Goal: Find contact information: Find contact information

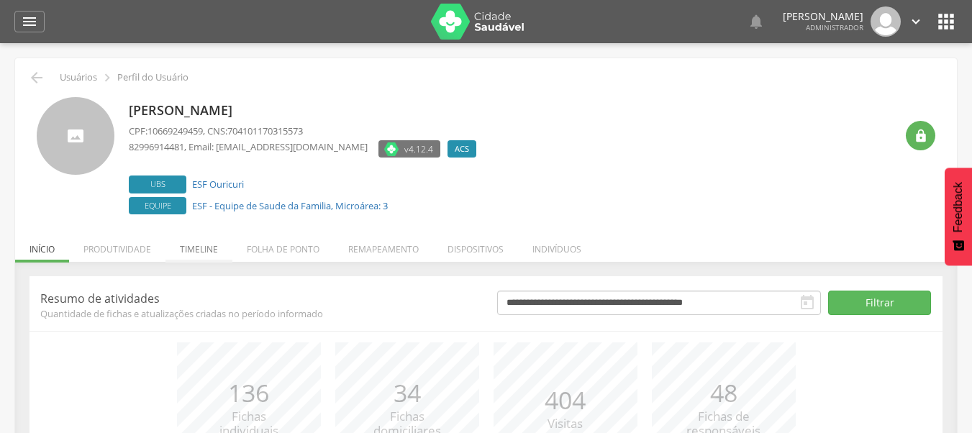
click at [186, 254] on li "Timeline" at bounding box center [198, 246] width 67 height 34
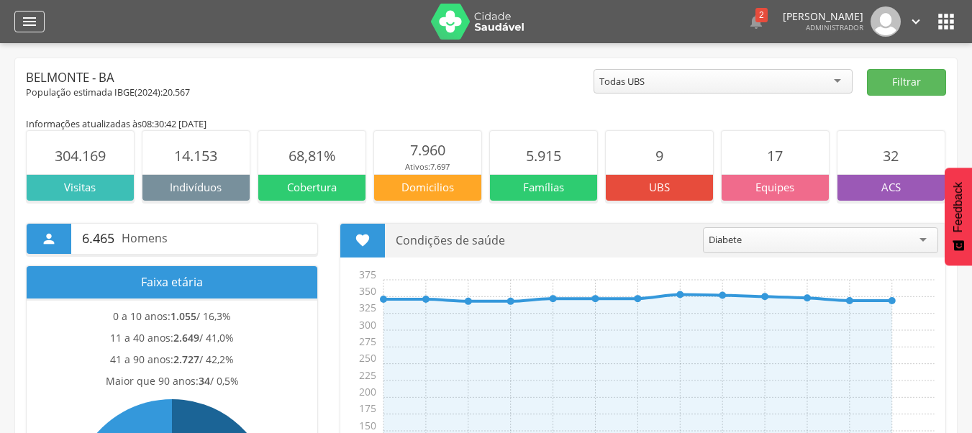
click at [42, 24] on div "" at bounding box center [29, 22] width 30 height 22
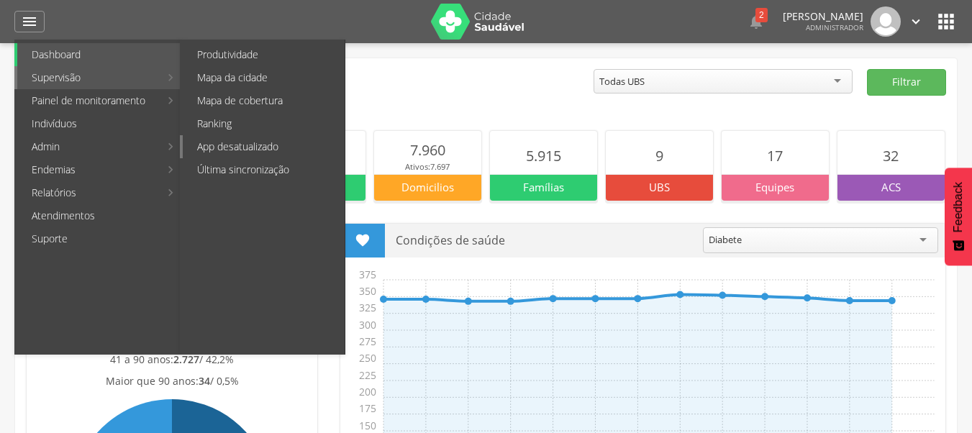
click at [258, 146] on link "App desatualizado" at bounding box center [264, 146] width 162 height 23
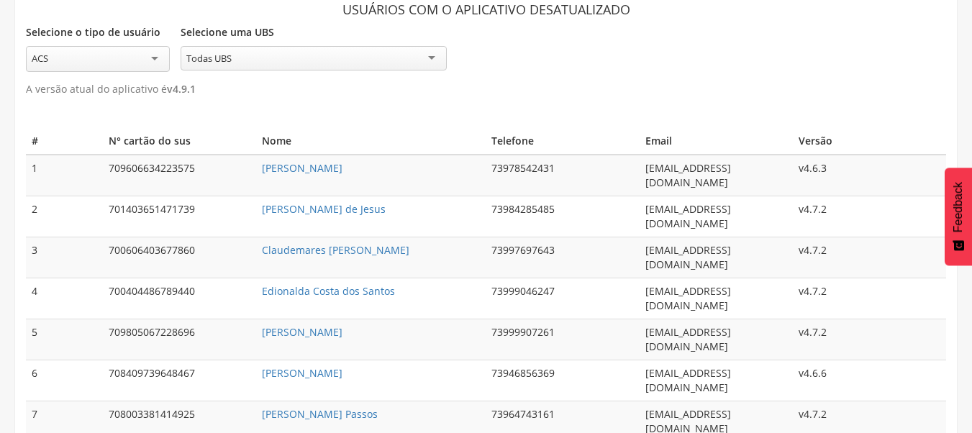
scroll to position [43, 0]
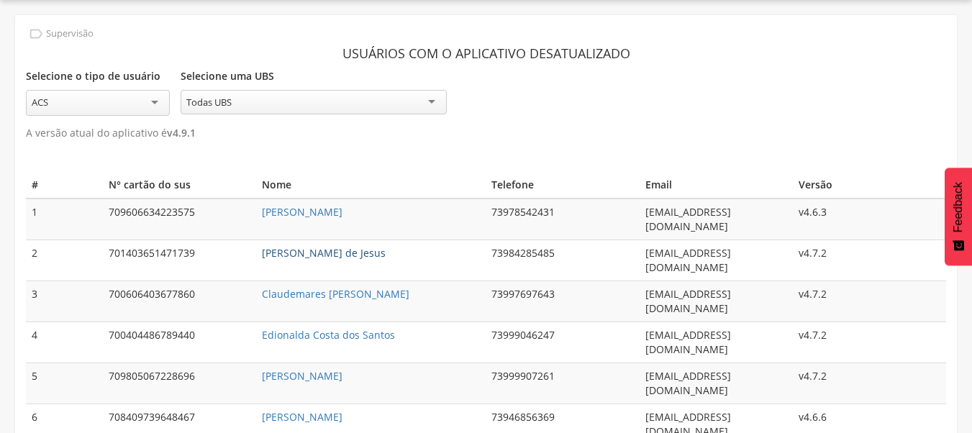
click at [354, 246] on link "Ana Cristina Felis Reis de Jesus" at bounding box center [324, 253] width 124 height 14
type input "**********"
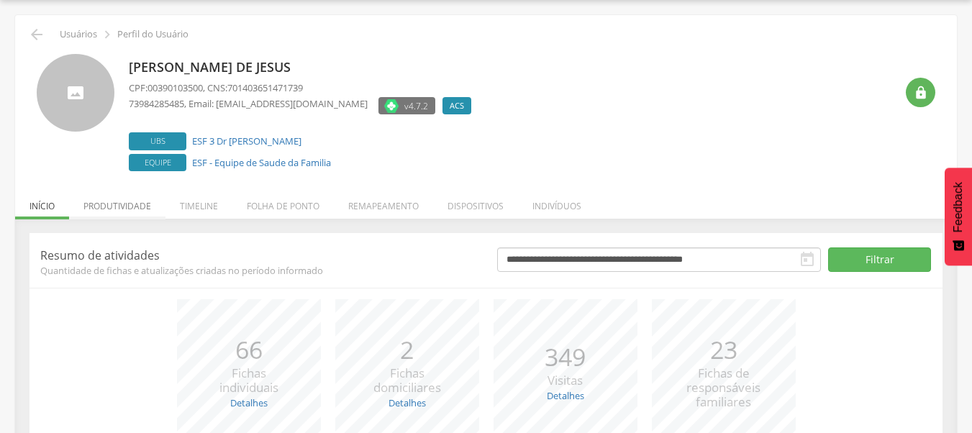
click at [155, 205] on li "Produtividade" at bounding box center [117, 203] width 96 height 34
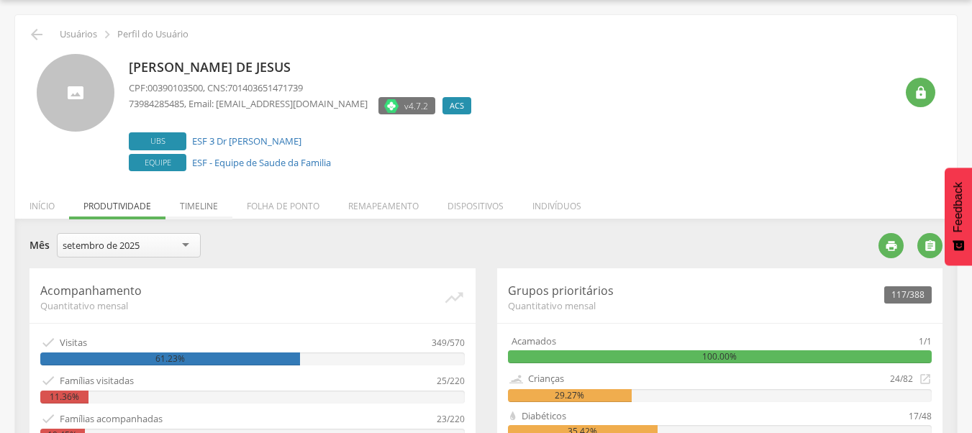
click at [185, 209] on li "Timeline" at bounding box center [198, 203] width 67 height 34
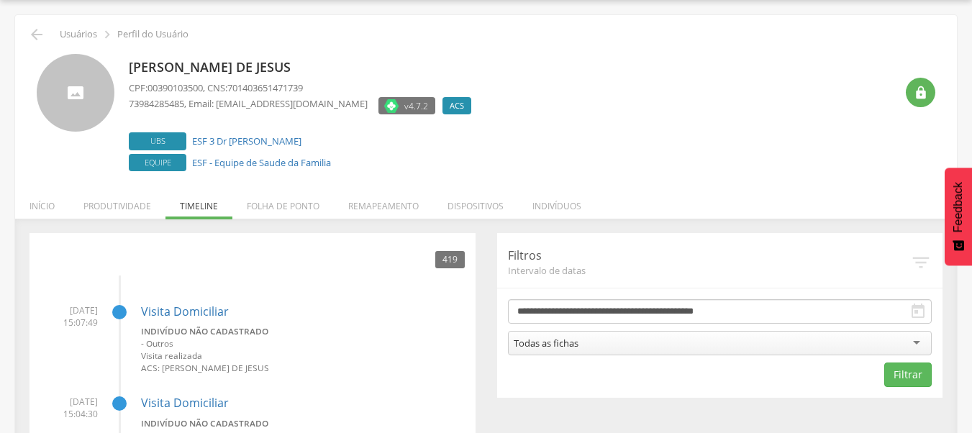
click at [155, 115] on div "73984285485 , Email: belmonteacs2021@gmail.com" at bounding box center [248, 107] width 239 height 21
click at [160, 104] on span "73984285485" at bounding box center [156, 103] width 55 height 13
copy span "73984285485"
click at [46, 37] on div " Usuários  Perfil do Usuário" at bounding box center [486, 34] width 920 height 17
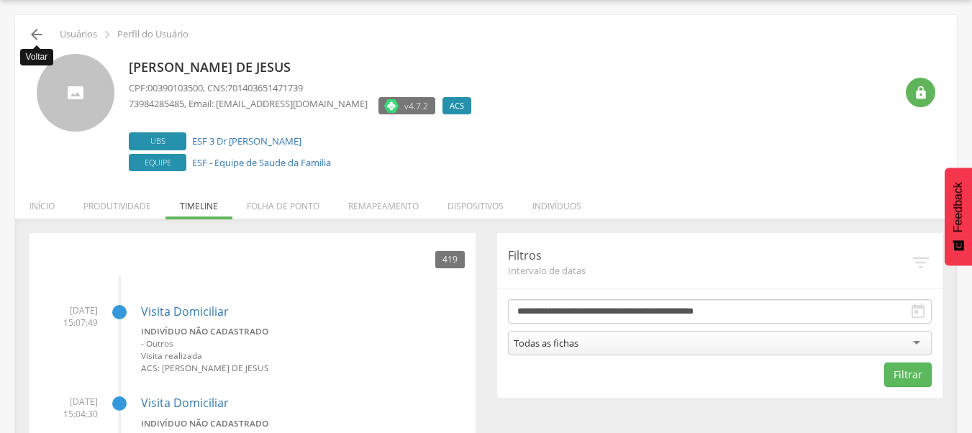
click at [42, 37] on icon "" at bounding box center [36, 34] width 17 height 17
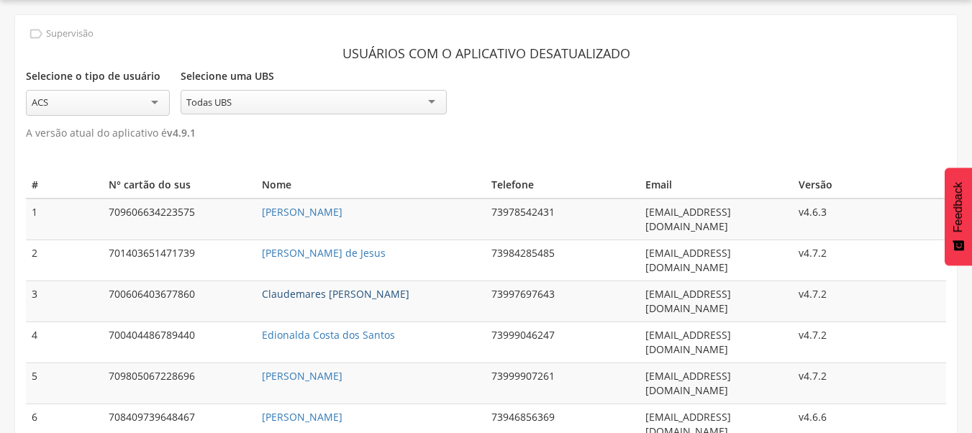
click at [308, 287] on link "Claudemares Matias de Carvalho" at bounding box center [335, 294] width 147 height 14
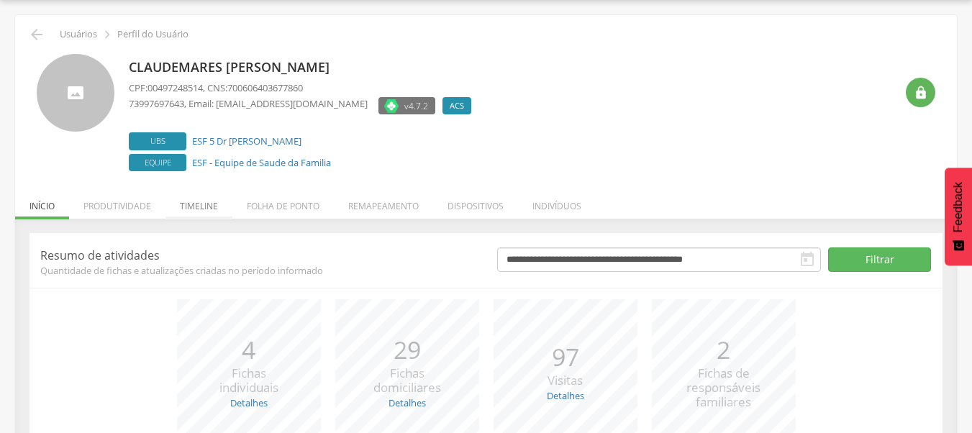
click at [197, 199] on li "Timeline" at bounding box center [198, 203] width 67 height 34
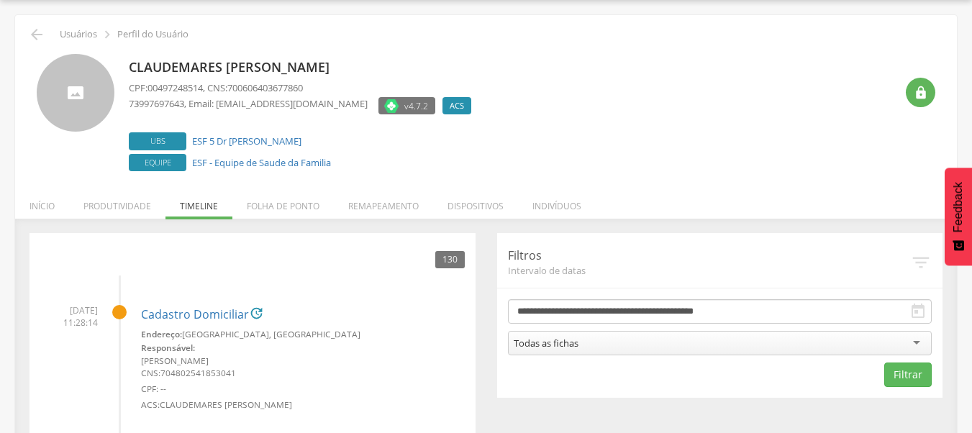
click at [26, 37] on div " Usuários  Perfil do Usuário" at bounding box center [486, 34] width 920 height 17
click at [35, 37] on icon "" at bounding box center [36, 34] width 17 height 17
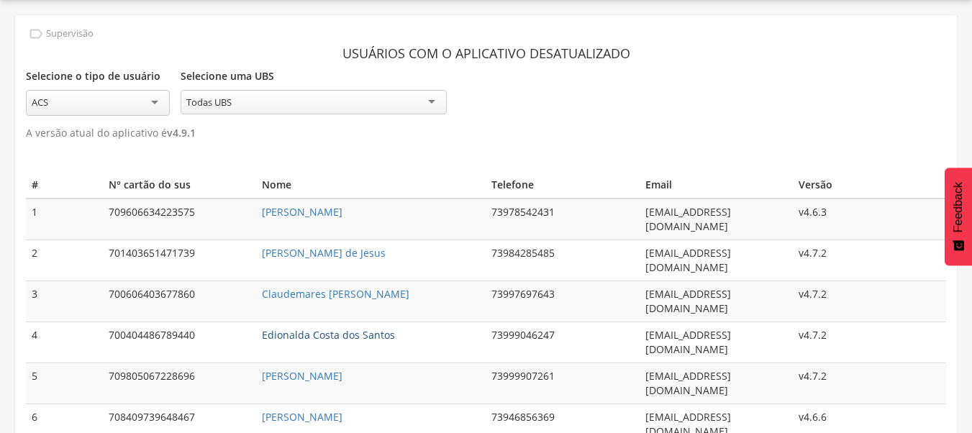
click at [312, 328] on link "Edionalda Costa dos Santos" at bounding box center [328, 335] width 133 height 14
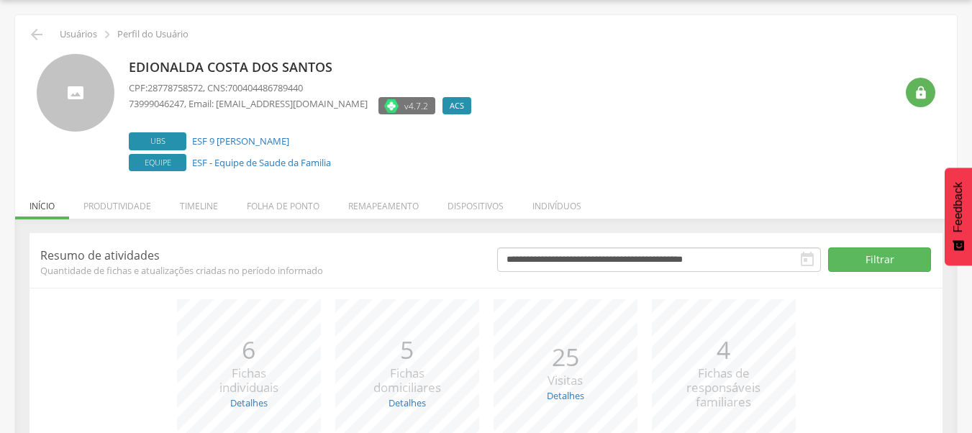
click at [170, 72] on p "Edionalda Costa dos Santos" at bounding box center [304, 67] width 350 height 19
copy p "Edionalda"
click at [144, 106] on span "73999046247" at bounding box center [156, 103] width 55 height 13
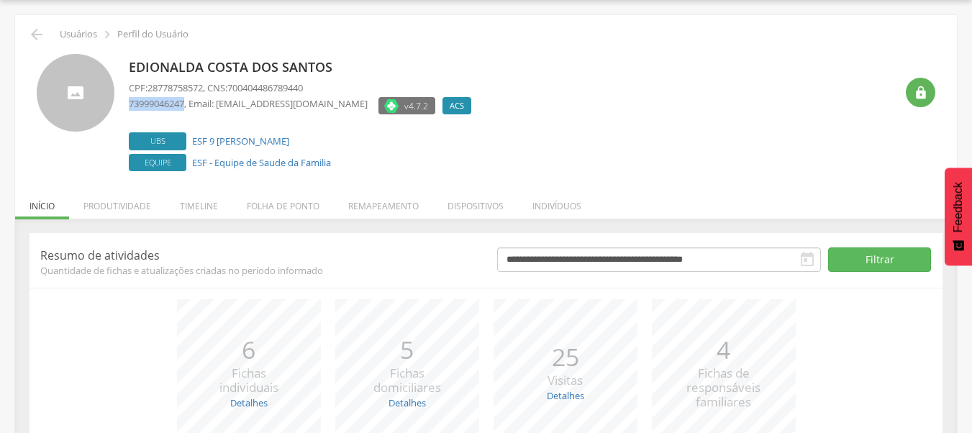
copy span "73999046247"
click at [44, 34] on icon "" at bounding box center [36, 34] width 17 height 17
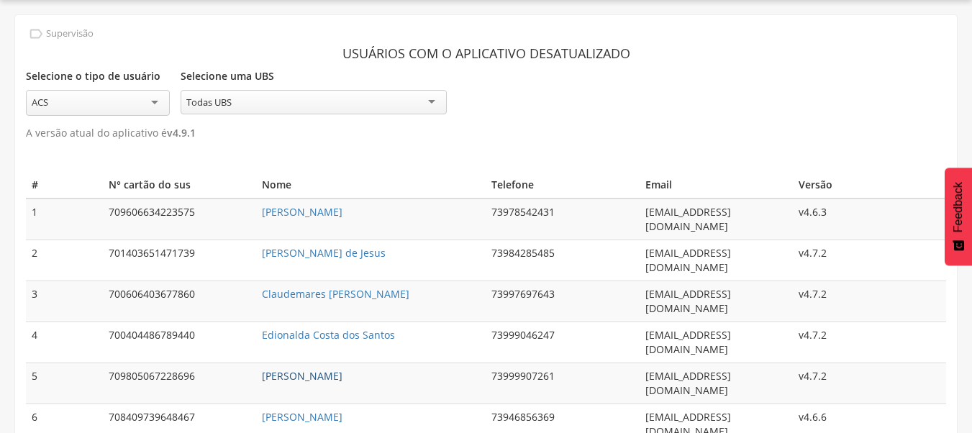
click at [328, 369] on link "Ivonete Bispo Almeida" at bounding box center [302, 376] width 81 height 14
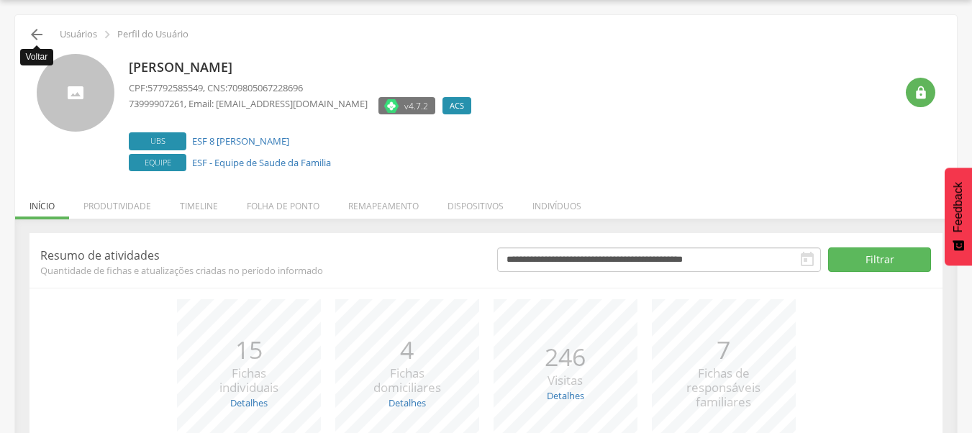
click at [40, 40] on icon "" at bounding box center [36, 34] width 17 height 17
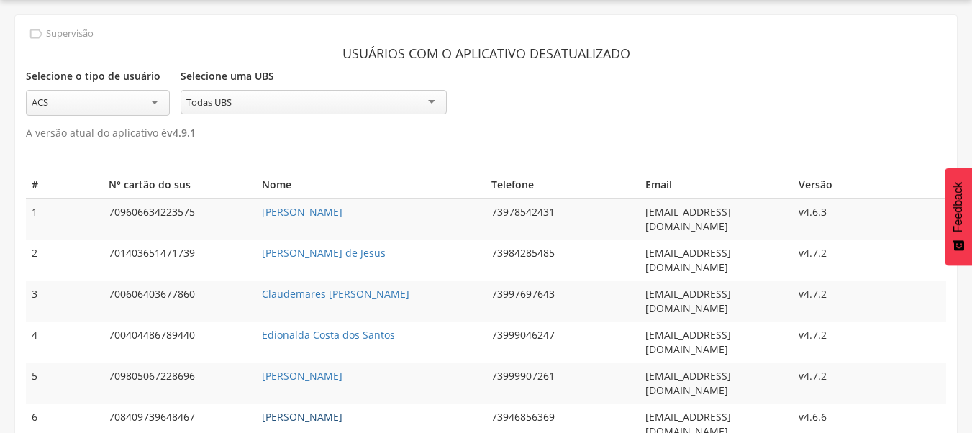
click at [332, 410] on link "Joao Borges da Silva Neto" at bounding box center [302, 417] width 81 height 14
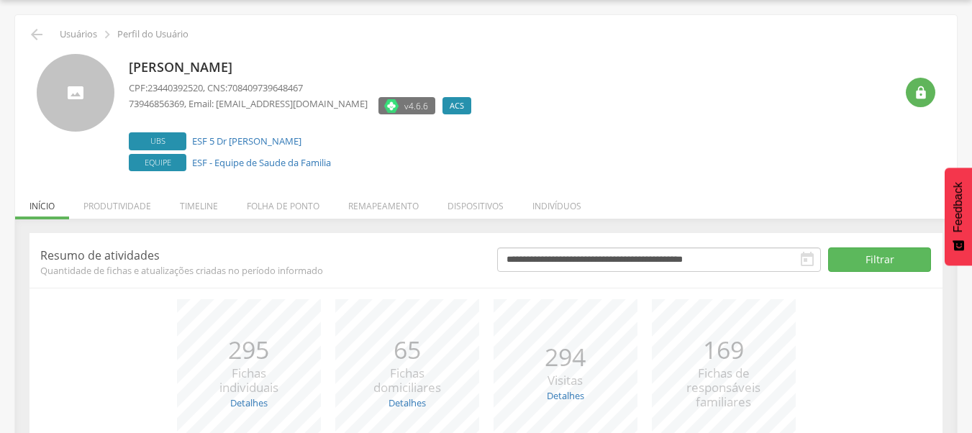
click at [166, 103] on span "73946856369" at bounding box center [156, 103] width 55 height 13
click at [166, 102] on span "73946856369" at bounding box center [156, 103] width 55 height 13
copy span "73946856369"
click at [35, 31] on icon "" at bounding box center [36, 34] width 17 height 17
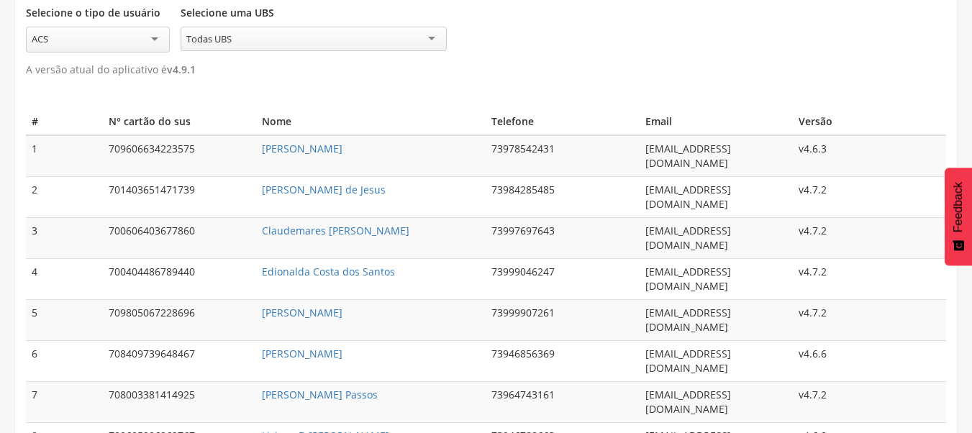
scroll to position [115, 0]
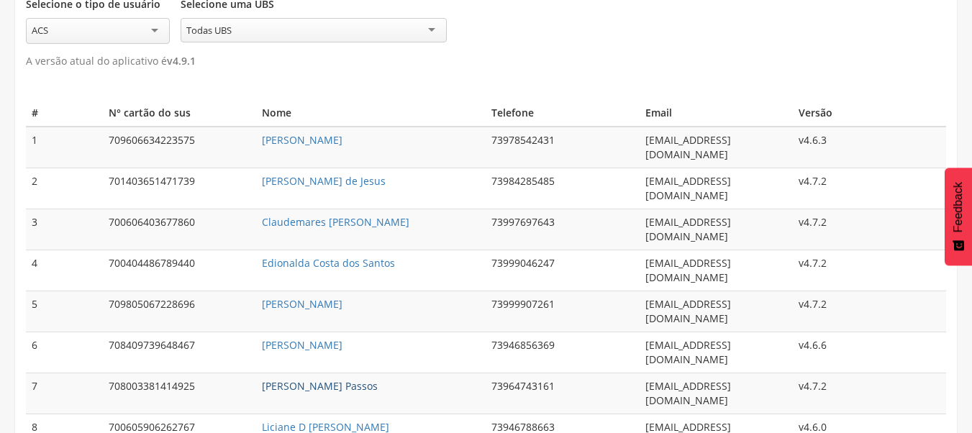
click at [320, 379] on link "Jose Nascimento Passos" at bounding box center [320, 386] width 116 height 14
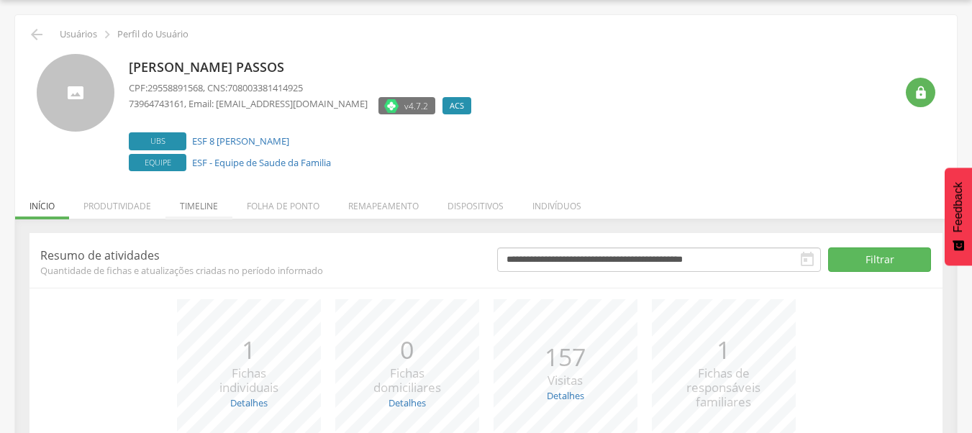
click at [178, 211] on li "Timeline" at bounding box center [198, 203] width 67 height 34
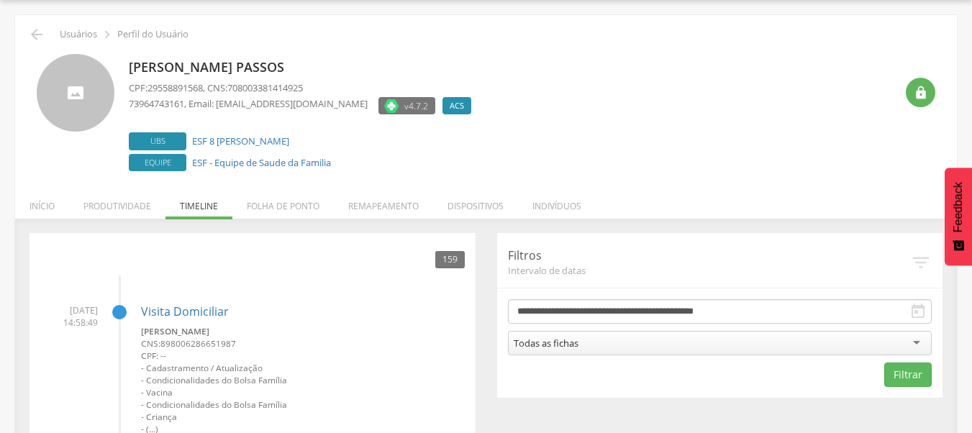
click at [146, 104] on span "73964743161" at bounding box center [156, 103] width 55 height 13
copy span "73964743161"
click at [38, 37] on icon "" at bounding box center [36, 34] width 17 height 17
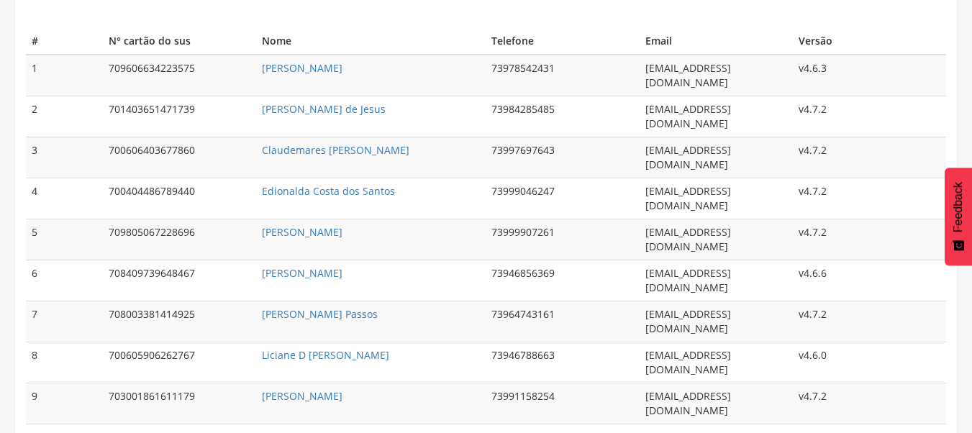
scroll to position [259, 0]
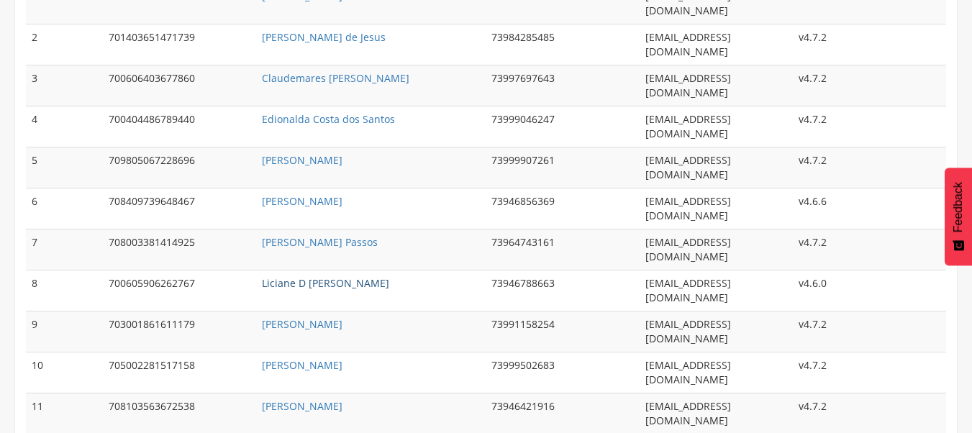
click at [325, 276] on link "Liciane D Ajuda Tito Dias" at bounding box center [325, 283] width 127 height 14
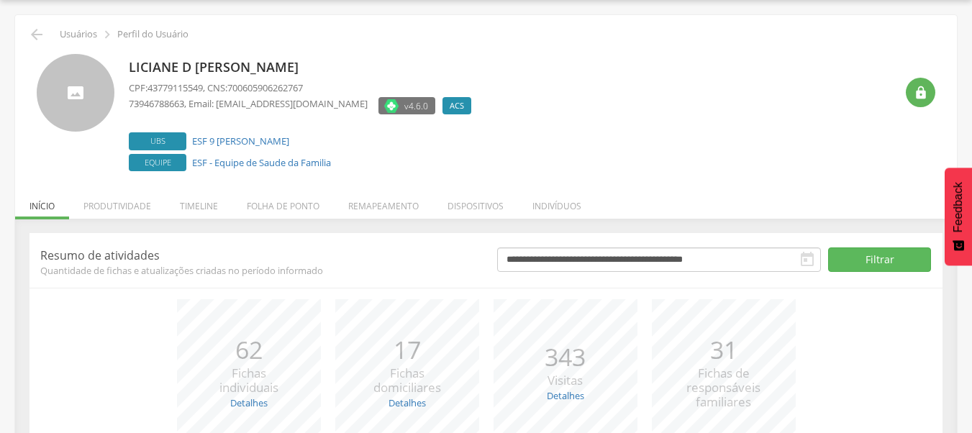
click at [152, 97] on span "73946788663" at bounding box center [156, 103] width 55 height 13
copy span "73946788663"
click at [35, 39] on icon "" at bounding box center [36, 34] width 17 height 17
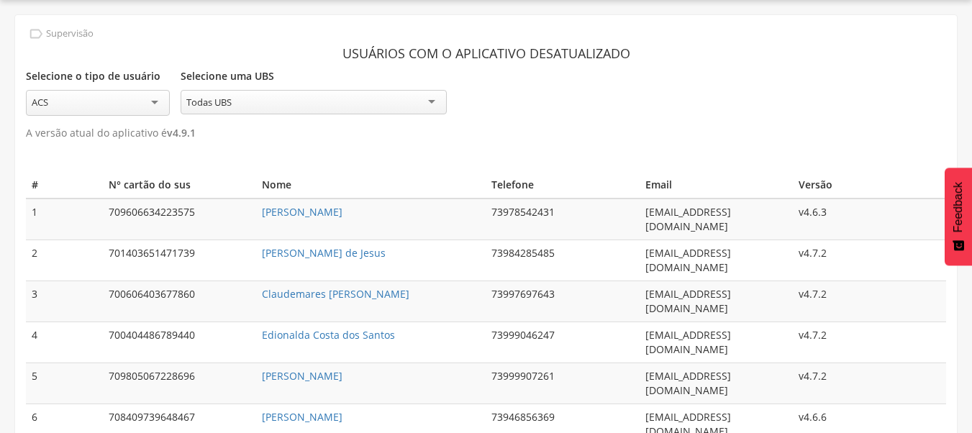
scroll to position [187, 0]
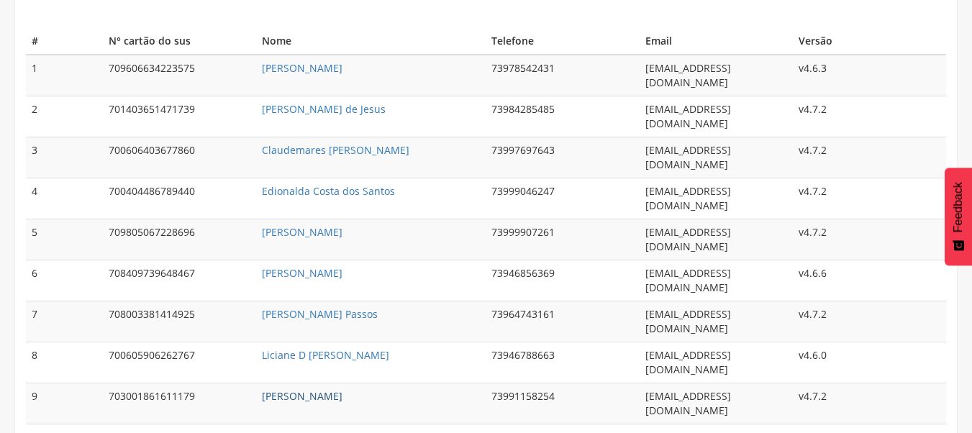
click at [329, 389] on link "Lindalva Pereira da Silva" at bounding box center [302, 396] width 81 height 14
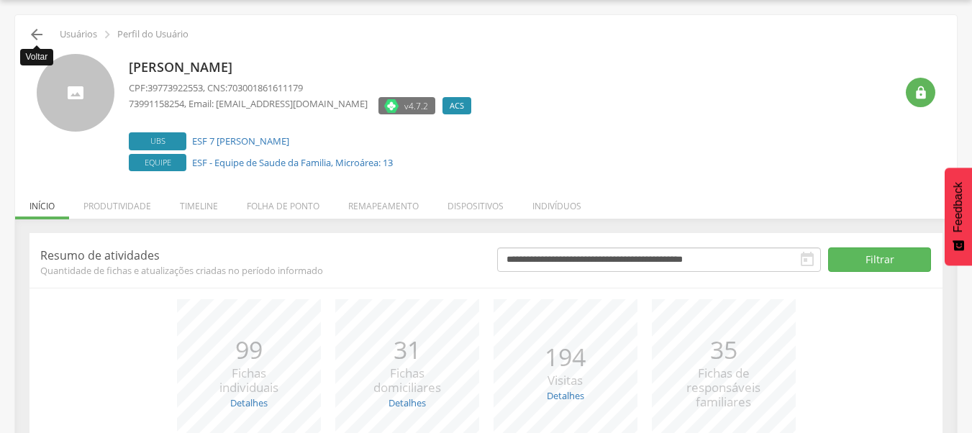
click at [40, 32] on icon "" at bounding box center [36, 34] width 17 height 17
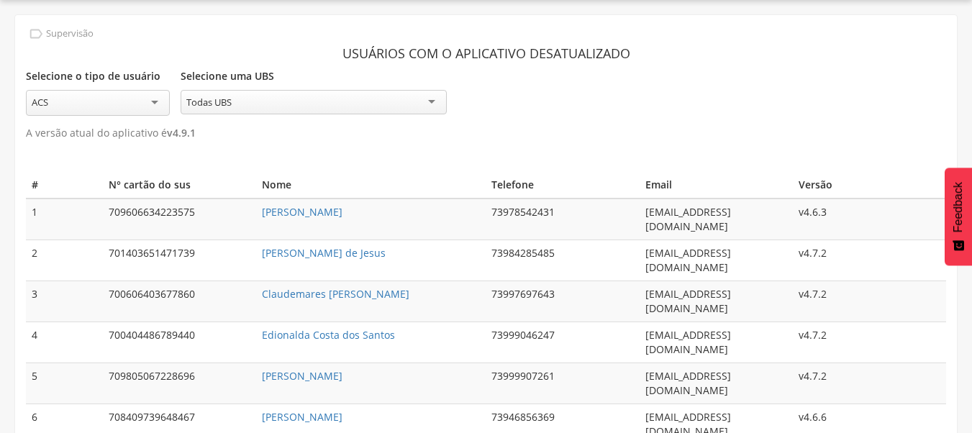
scroll to position [115, 0]
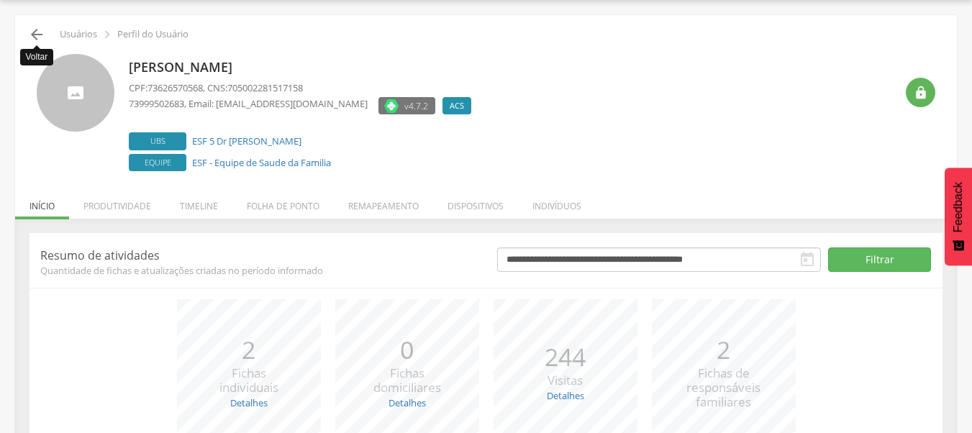
click at [32, 37] on icon "" at bounding box center [36, 34] width 17 height 17
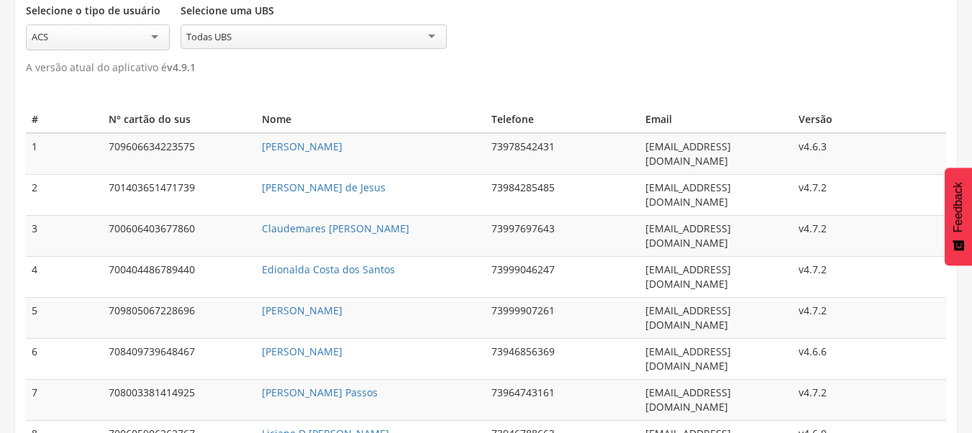
scroll to position [187, 0]
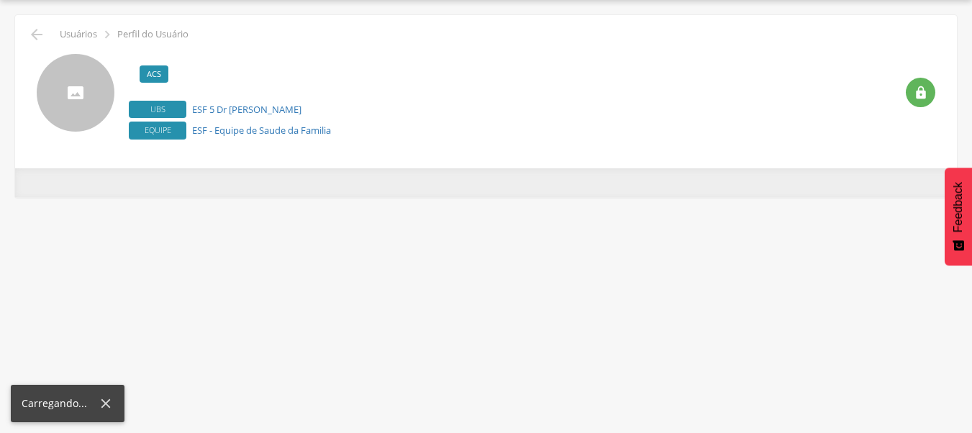
scroll to position [43, 0]
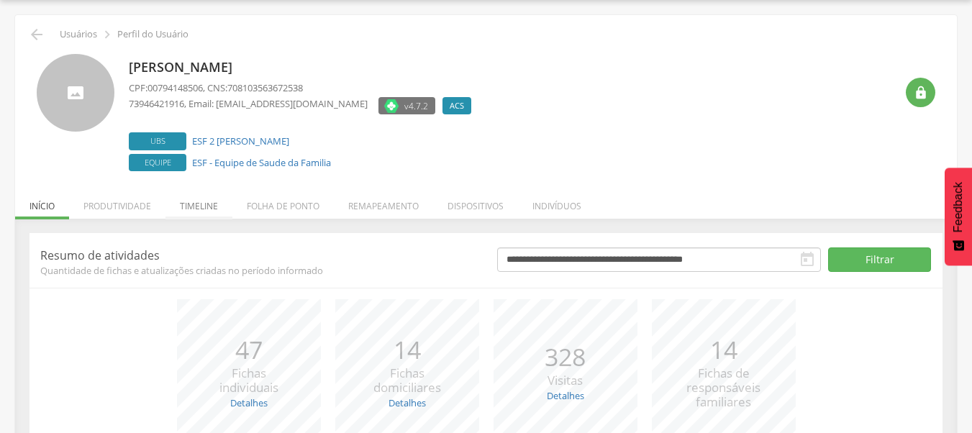
click at [196, 215] on li "Timeline" at bounding box center [198, 203] width 67 height 34
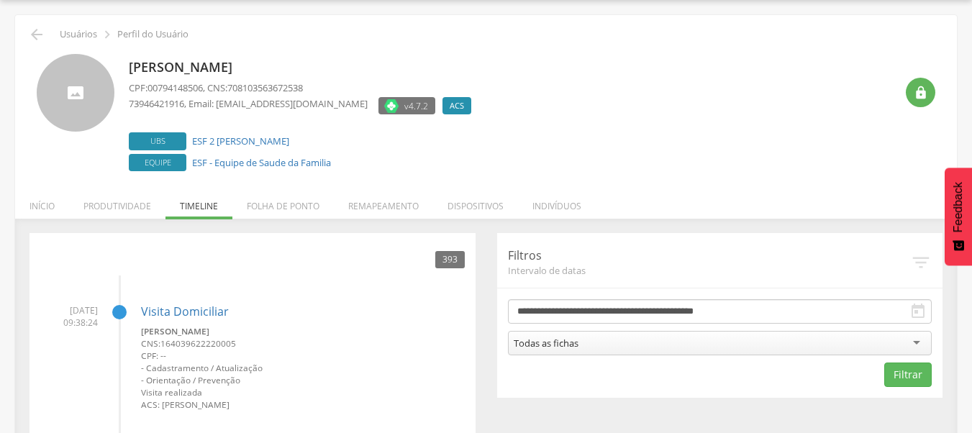
click at [161, 105] on span "73946421916" at bounding box center [156, 103] width 55 height 13
copy span "73946421916"
click at [35, 32] on icon "" at bounding box center [36, 34] width 17 height 17
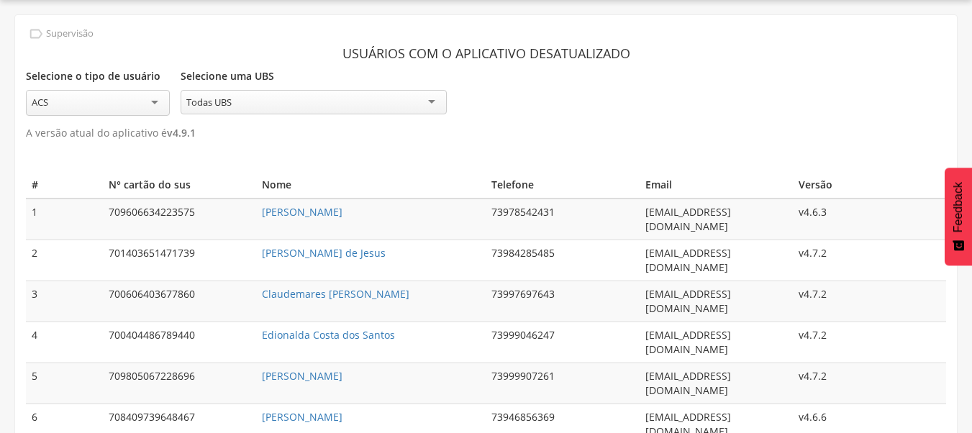
scroll to position [259, 0]
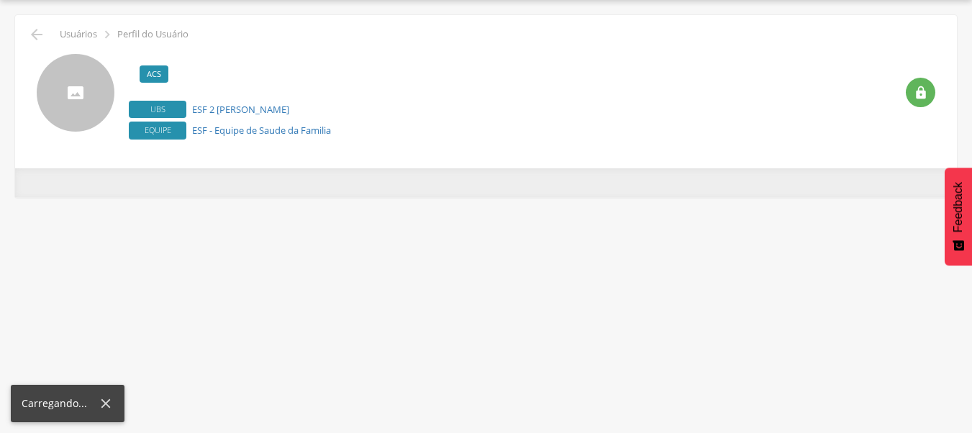
scroll to position [43, 0]
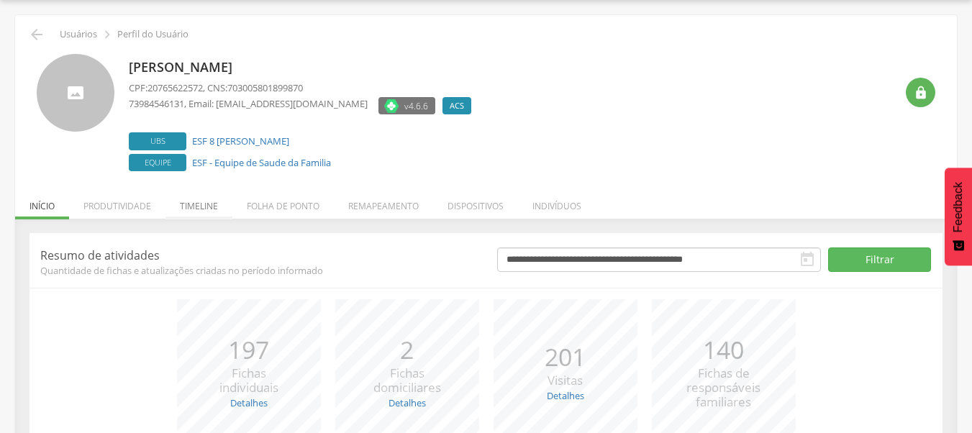
click at [170, 201] on li "Timeline" at bounding box center [198, 203] width 67 height 34
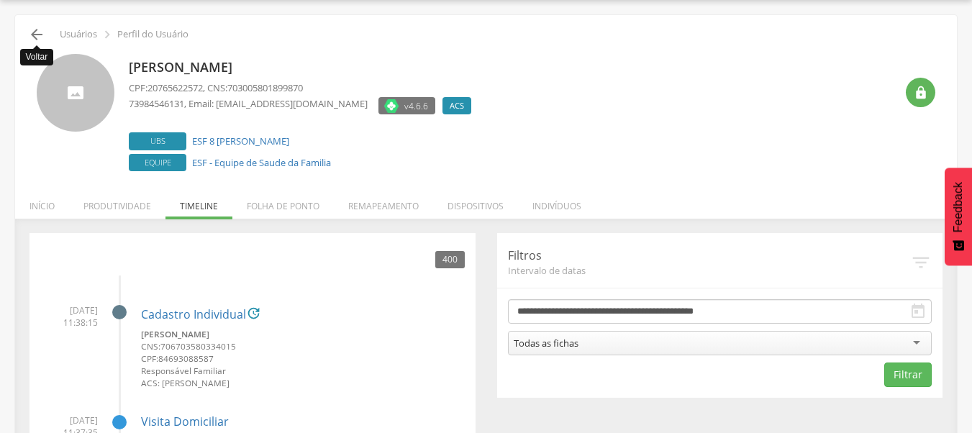
click at [34, 37] on icon "" at bounding box center [36, 34] width 17 height 17
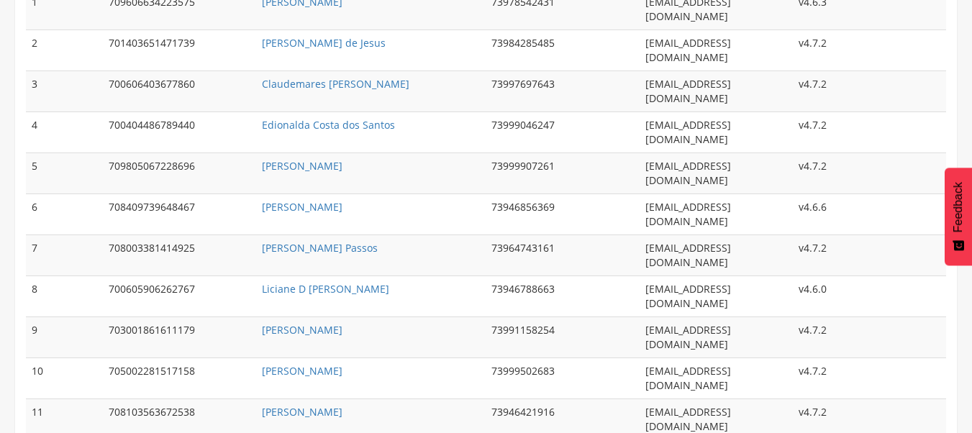
scroll to position [259, 0]
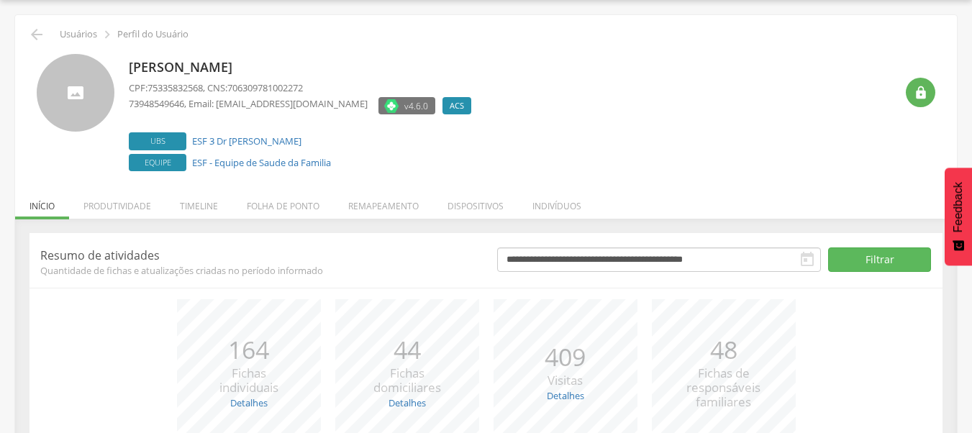
click at [170, 97] on span "73948549646" at bounding box center [156, 103] width 55 height 13
copy span "73948549646"
click at [32, 40] on icon "" at bounding box center [36, 34] width 17 height 17
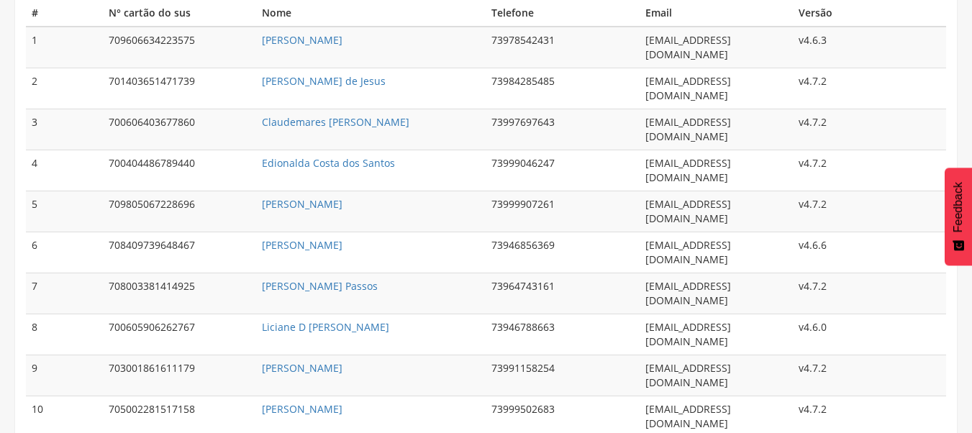
scroll to position [259, 0]
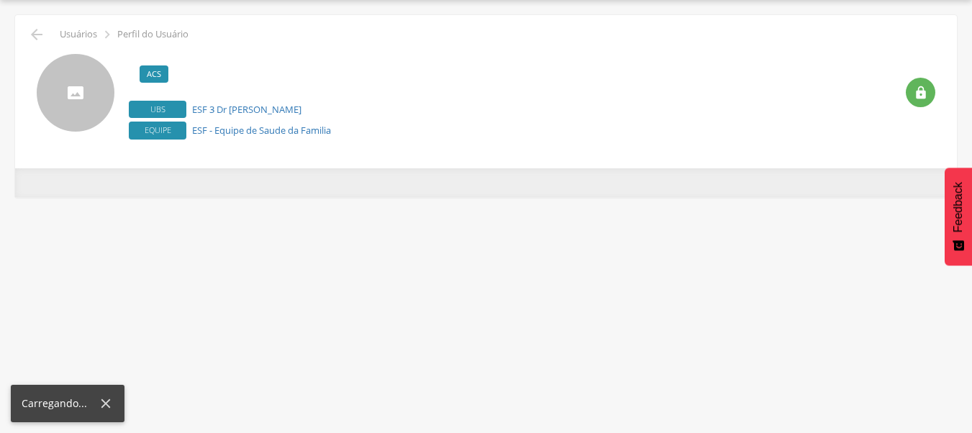
scroll to position [43, 0]
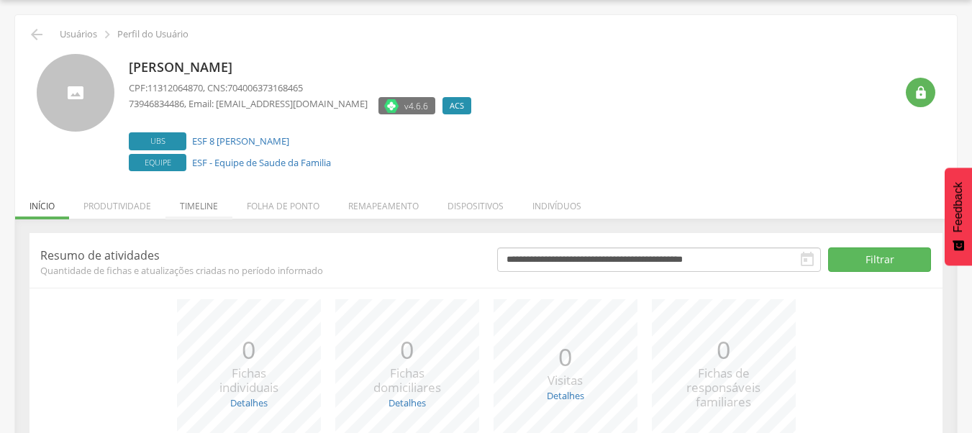
click at [204, 201] on li "Timeline" at bounding box center [198, 203] width 67 height 34
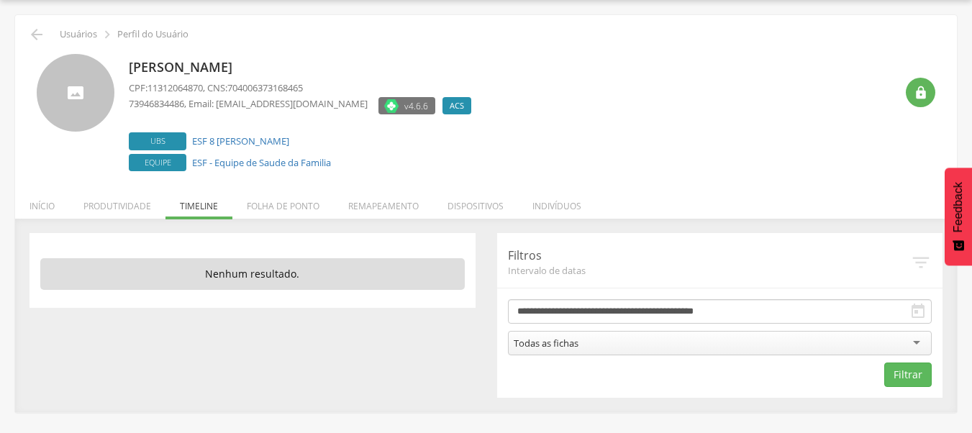
click at [168, 70] on p "Wellington Pereira de Oliveira" at bounding box center [304, 67] width 350 height 19
copy p "Wellington"
click at [24, 32] on div " Usuários  Perfil do Usuário Wellington Pereira de Oliveira CPF: 11312064870 …" at bounding box center [486, 213] width 942 height 397
click at [29, 32] on icon "" at bounding box center [36, 34] width 17 height 17
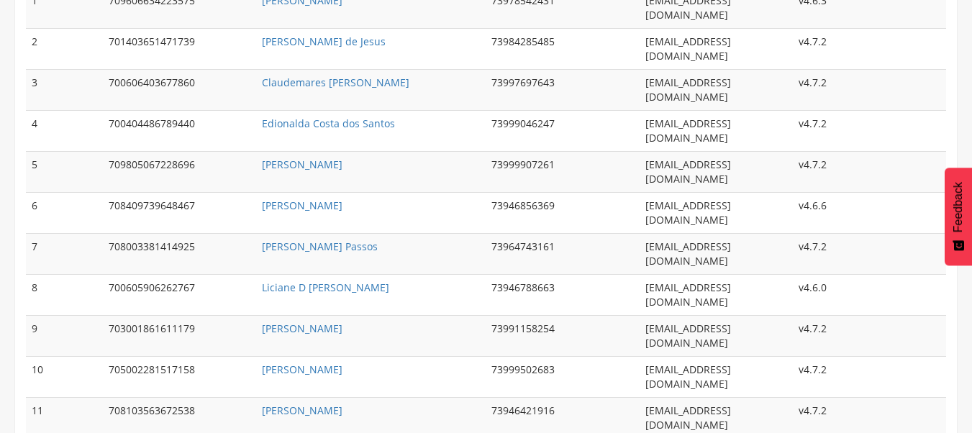
scroll to position [259, 0]
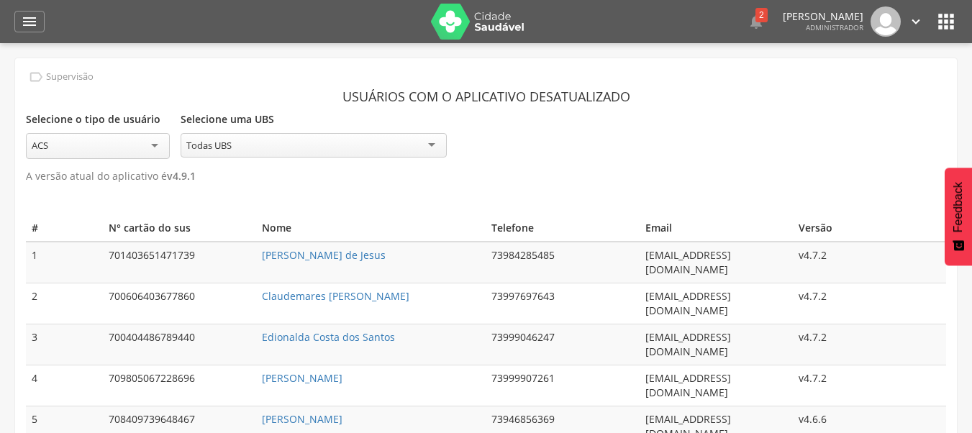
click at [941, 26] on icon "" at bounding box center [945, 21] width 23 height 23
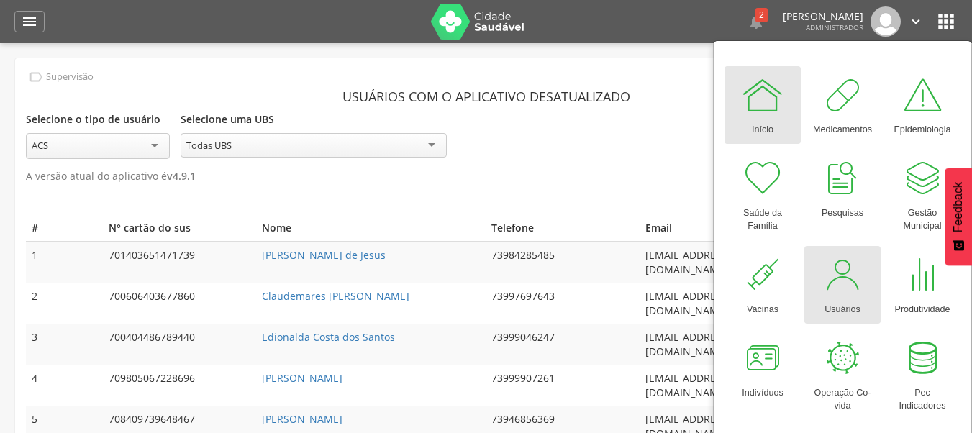
click at [847, 266] on div at bounding box center [842, 274] width 43 height 43
